Goal: Transaction & Acquisition: Purchase product/service

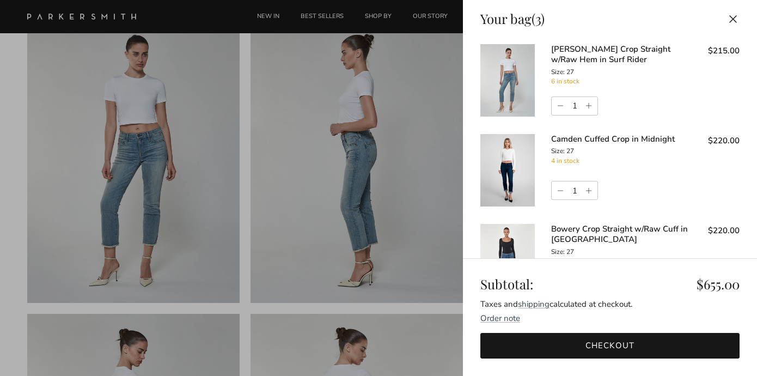
click at [418, 171] on div at bounding box center [378, 188] width 757 height 376
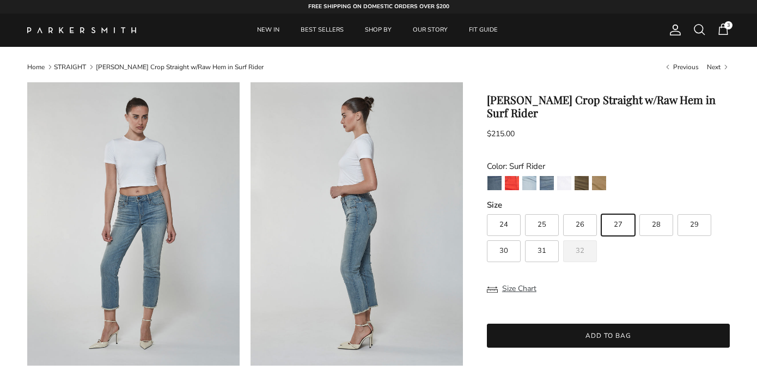
scroll to position [74, 0]
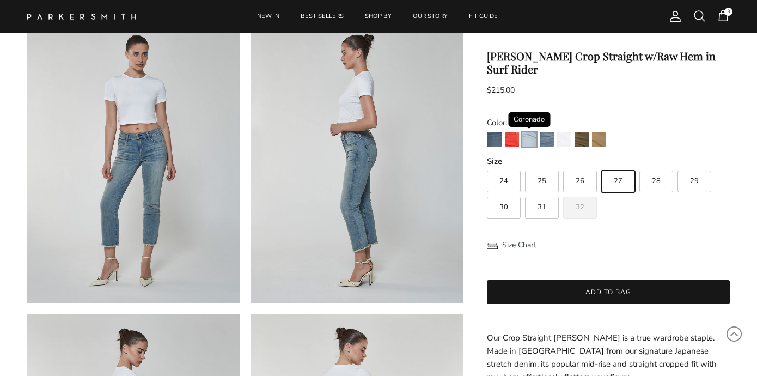
click at [525, 132] on img "Coronado" at bounding box center [529, 139] width 14 height 14
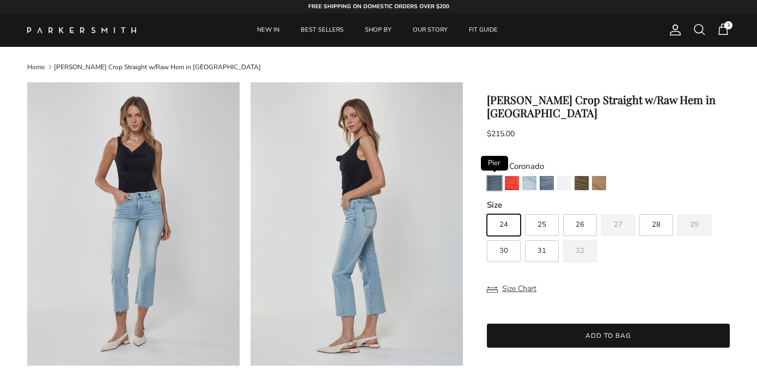
click at [492, 176] on img "Pier" at bounding box center [494, 183] width 14 height 14
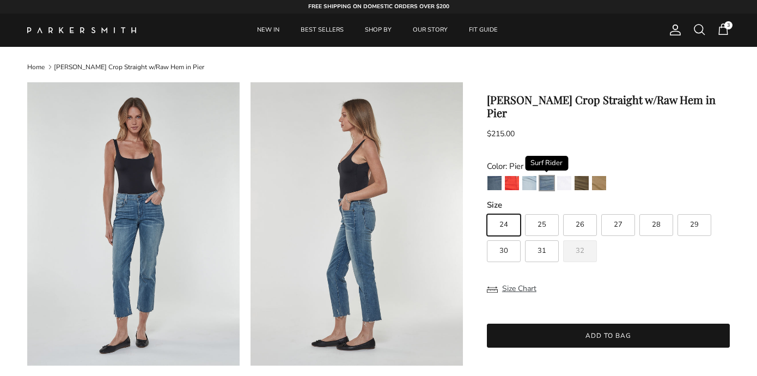
click at [551, 176] on img "Surf Rider" at bounding box center [547, 183] width 14 height 14
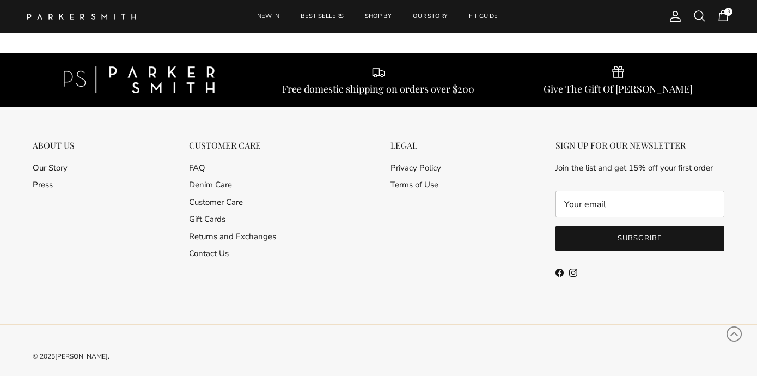
scroll to position [1580, 0]
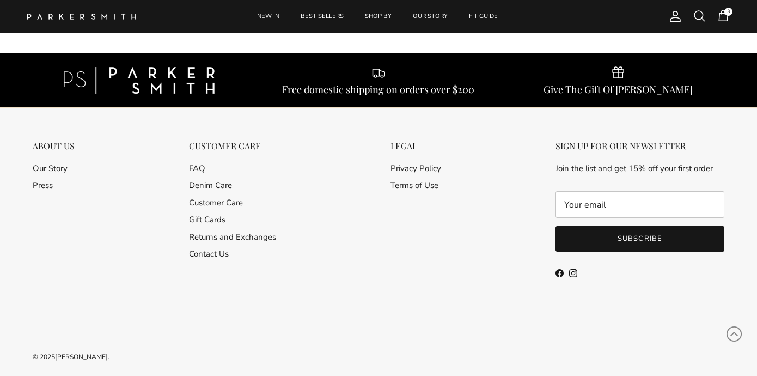
click at [261, 231] on link "Returns and Exchanges" at bounding box center [232, 236] width 87 height 11
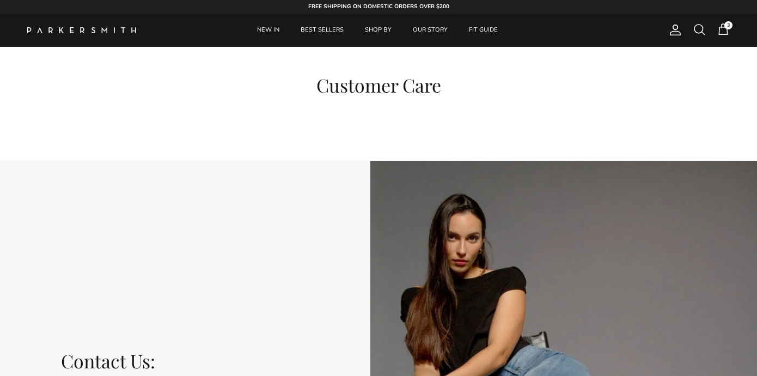
click at [722, 26] on span "3" at bounding box center [723, 29] width 13 height 13
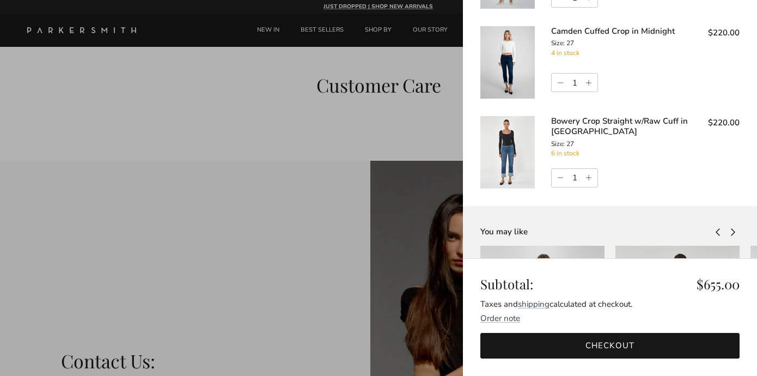
scroll to position [109, 0]
click at [578, 121] on link "Bowery Crop Straight w/Raw Cuff in [GEOGRAPHIC_DATA]" at bounding box center [619, 125] width 137 height 22
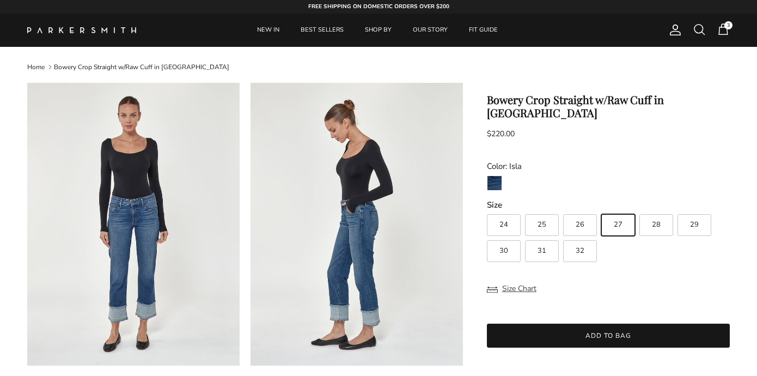
click at [727, 34] on span "3" at bounding box center [723, 29] width 13 height 13
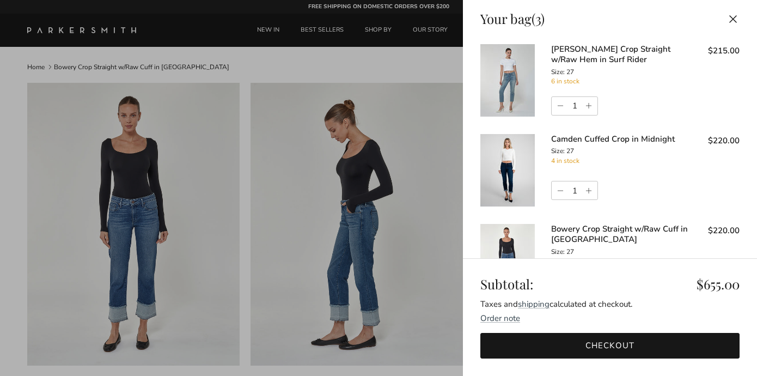
click at [623, 348] on link "Checkout" at bounding box center [609, 346] width 259 height 26
